Goal: Information Seeking & Learning: Find specific fact

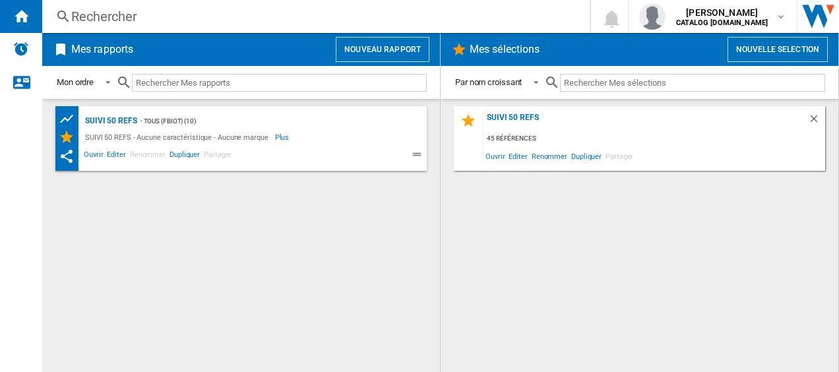
click at [128, 18] on div "Rechercher" at bounding box center [313, 16] width 484 height 18
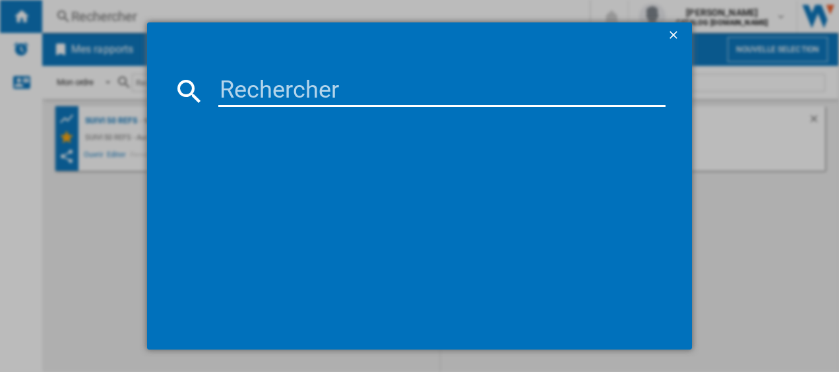
click at [242, 89] on input at bounding box center [442, 91] width 448 height 32
paste input "FV6830C0"
type input "FV6830C0"
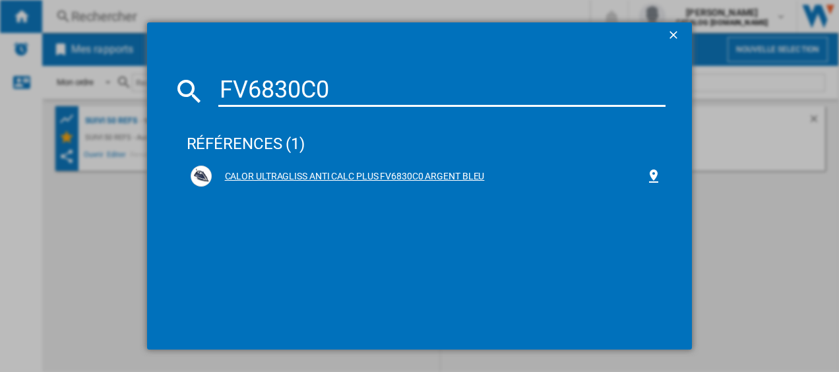
click at [335, 179] on div "CALOR ULTRAGLISS ANTI CALC PLUS FV6830C0 ARGENT BLEU" at bounding box center [429, 176] width 435 height 13
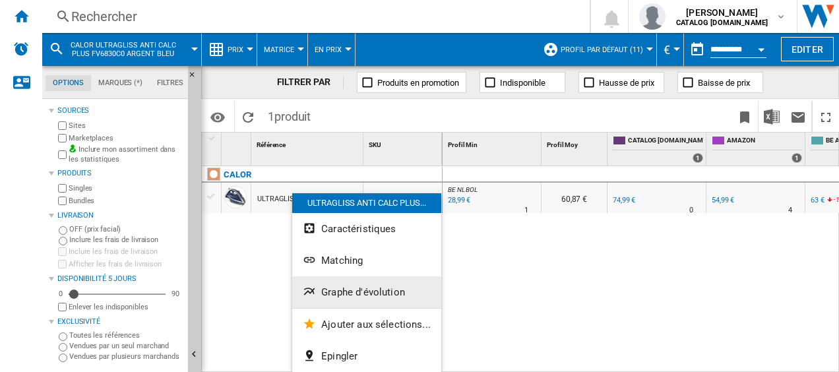
click at [341, 289] on span "Graphe d'évolution" at bounding box center [363, 292] width 84 height 12
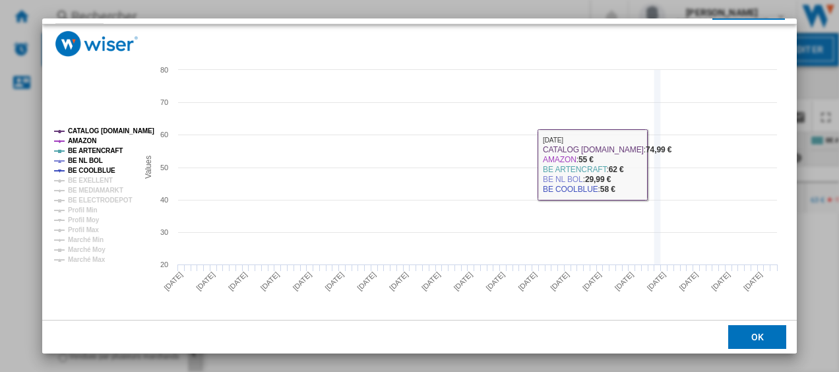
scroll to position [90, 0]
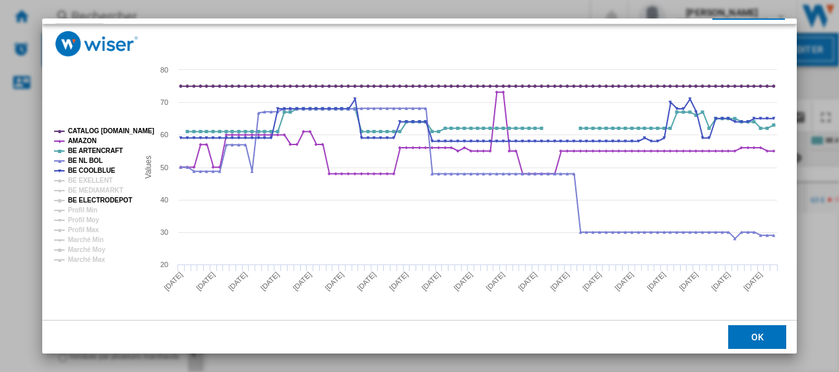
click at [77, 202] on tspan "BE ELECTRODEPOT" at bounding box center [100, 200] width 64 height 7
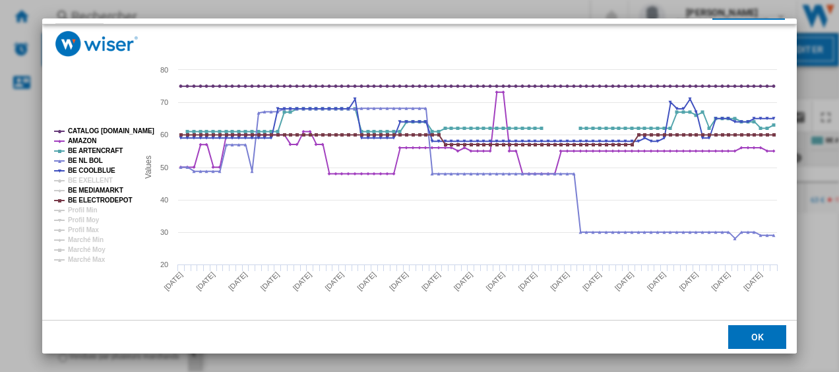
click at [81, 190] on tspan "BE MEDIAMARKT" at bounding box center [95, 190] width 55 height 7
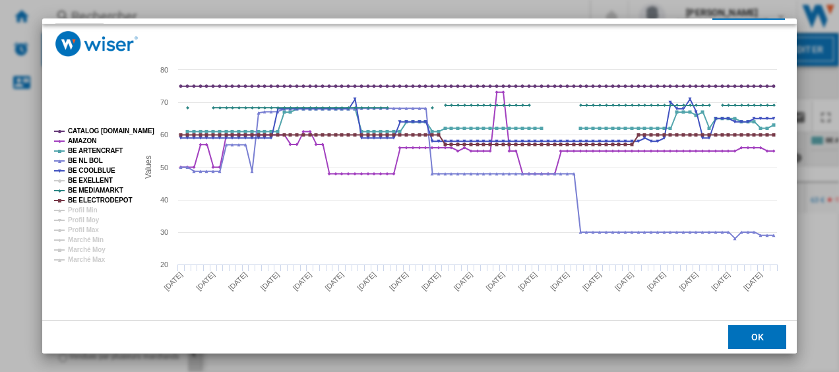
click at [84, 181] on tspan "BE EXELLENT" at bounding box center [90, 180] width 45 height 7
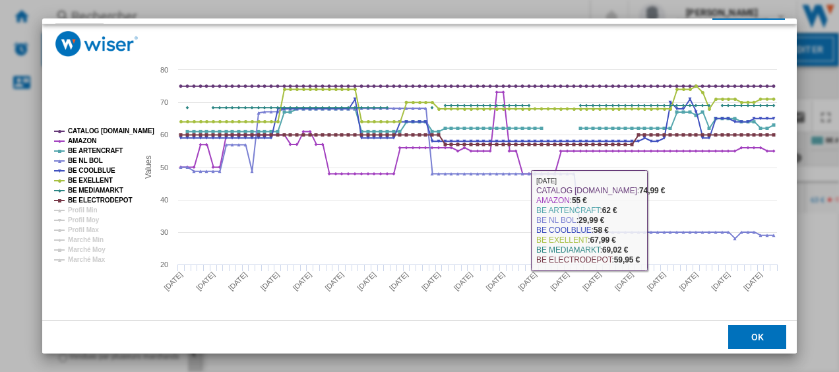
click at [744, 339] on button "OK" at bounding box center [757, 337] width 58 height 24
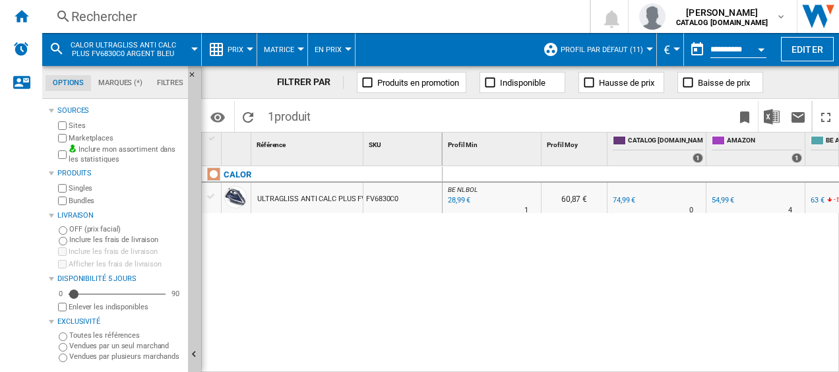
click at [455, 197] on div "28,99 €" at bounding box center [458, 200] width 24 height 13
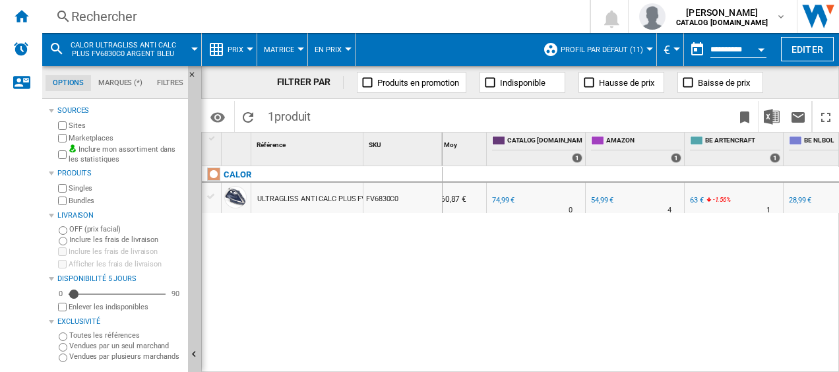
scroll to position [0, 0]
click at [596, 201] on div "54,99 €" at bounding box center [602, 200] width 22 height 9
click at [236, 11] on div "Rechercher" at bounding box center [313, 16] width 484 height 18
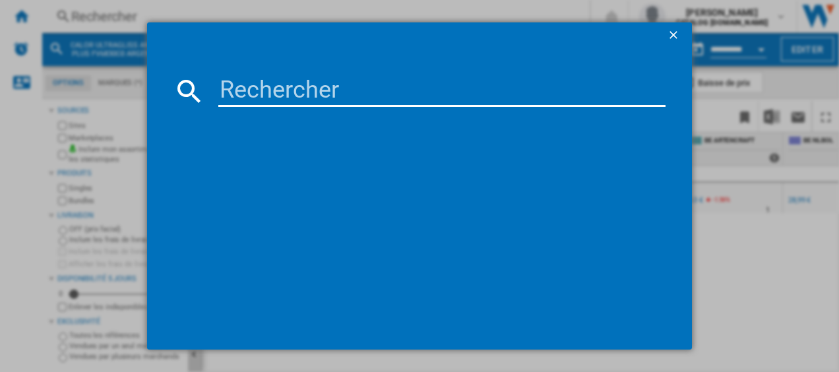
click at [239, 83] on input at bounding box center [442, 91] width 448 height 32
type input "SV8021"
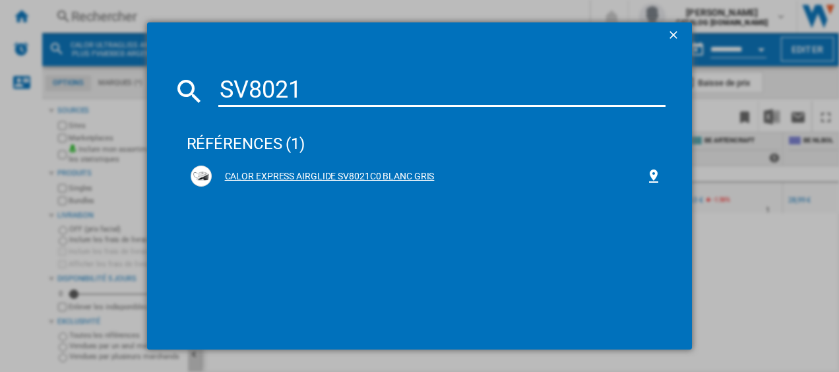
click at [288, 170] on div "CALOR EXPRESS AIRGLIDE SV8021C0 BLANC GRIS" at bounding box center [429, 176] width 435 height 13
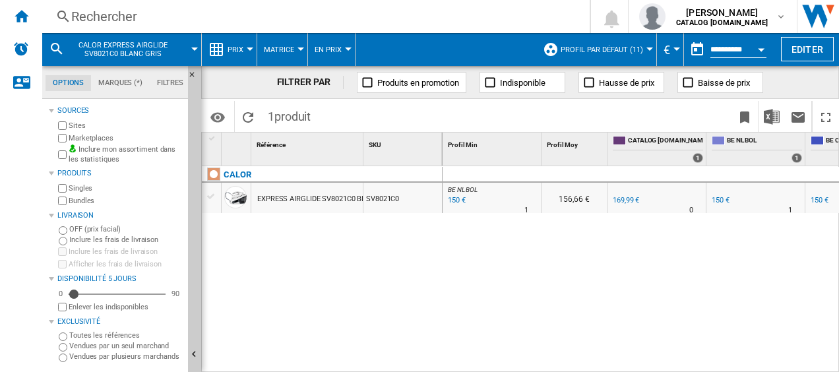
click at [459, 195] on div "150 €" at bounding box center [456, 200] width 20 height 13
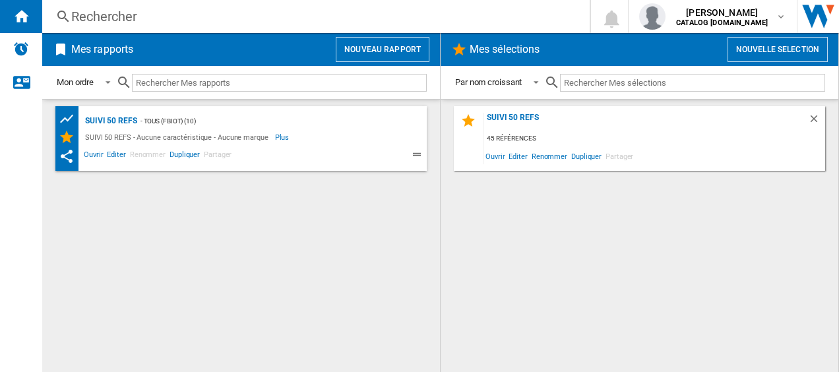
click at [159, 26] on div "Rechercher Rechercher 0 [PERSON_NAME] CATALOG [DOMAIN_NAME] CATALOG [DOMAIN_NAM…" at bounding box center [440, 16] width 797 height 33
click at [152, 22] on div "Rechercher" at bounding box center [313, 16] width 484 height 18
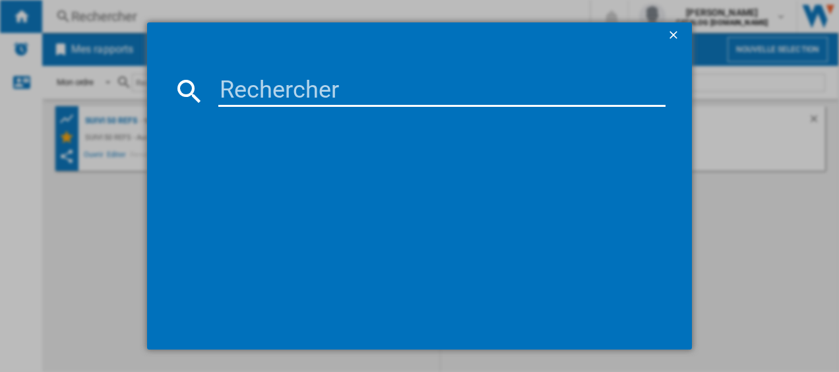
click at [237, 90] on input at bounding box center [442, 91] width 448 height 32
type input "SV9202"
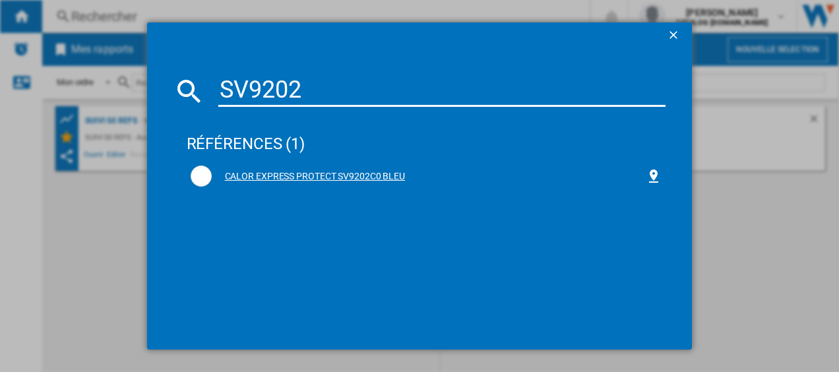
click at [268, 177] on div "CALOR EXPRESS PROTECT SV9202C0 BLEU" at bounding box center [429, 176] width 435 height 13
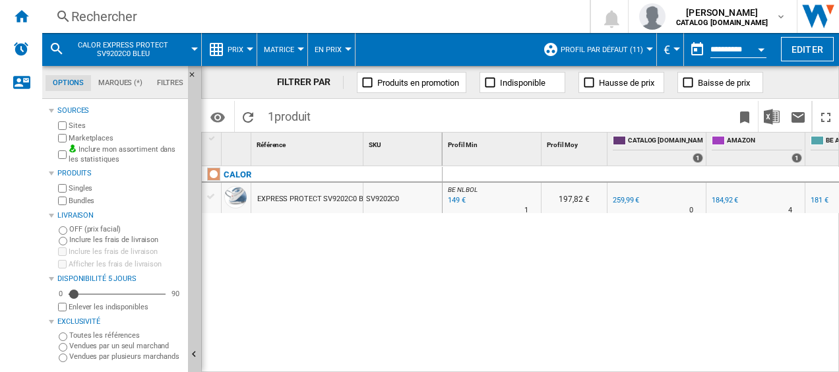
click at [453, 199] on div "149 €" at bounding box center [456, 200] width 20 height 13
